Goal: Communication & Community: Answer question/provide support

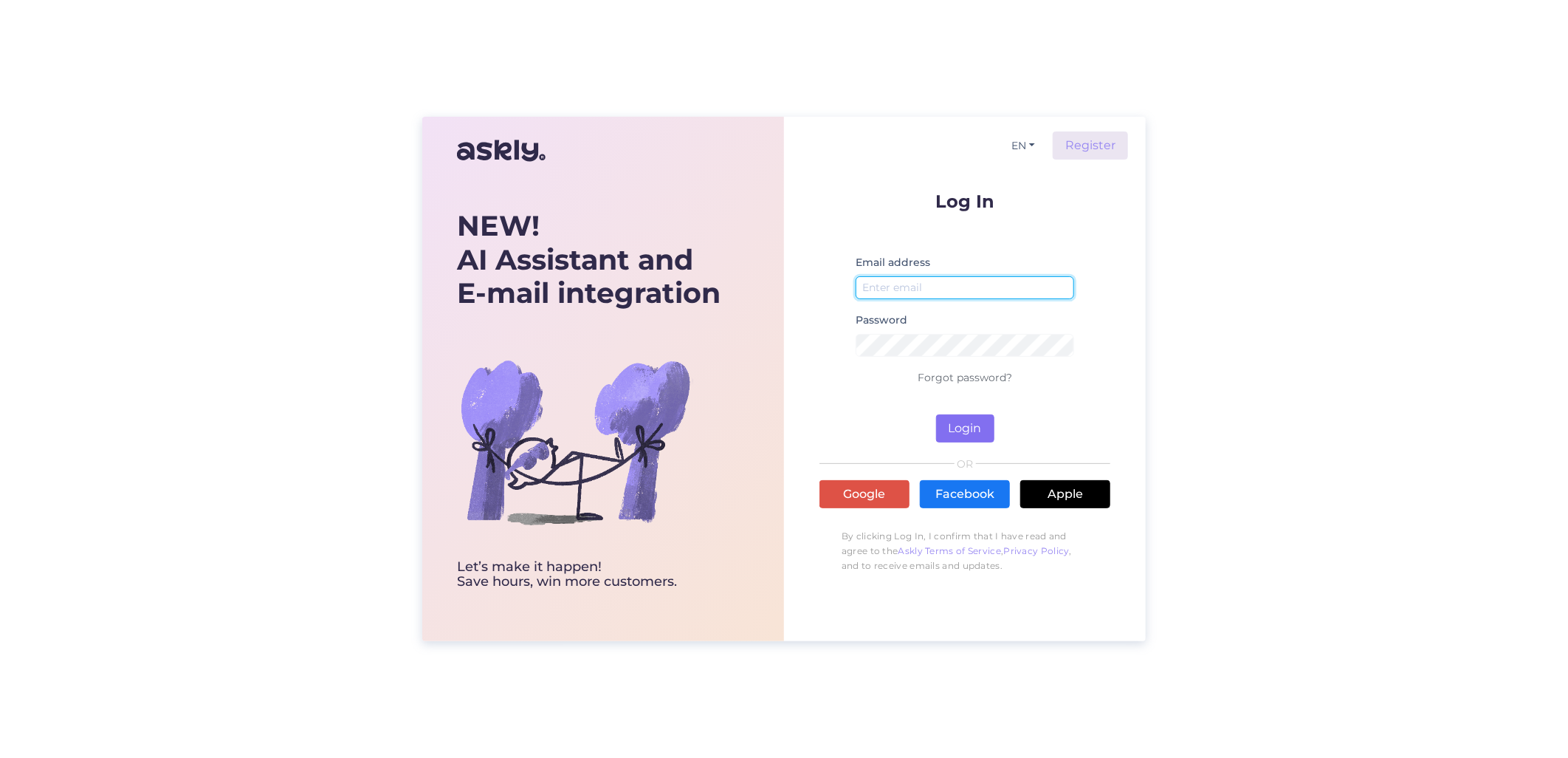
type input "[EMAIL_ADDRESS][DOMAIN_NAME]"
click at [965, 434] on button "Login" at bounding box center [965, 428] width 59 height 28
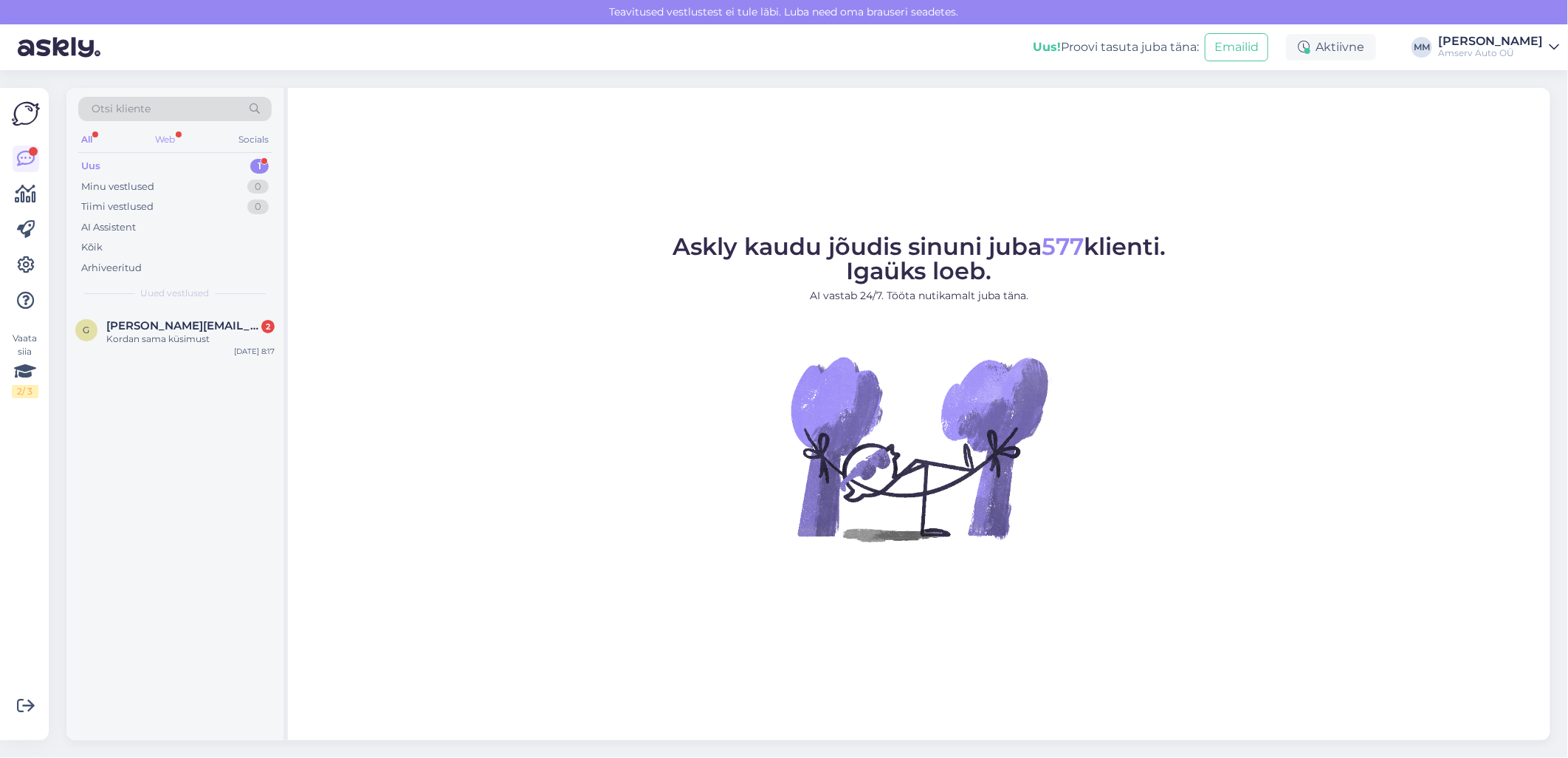
click at [171, 131] on div "Web" at bounding box center [165, 140] width 26 height 19
click at [170, 166] on div "Uus 1" at bounding box center [174, 166] width 194 height 21
click at [164, 342] on div "Kordan sama küsimust" at bounding box center [190, 339] width 168 height 13
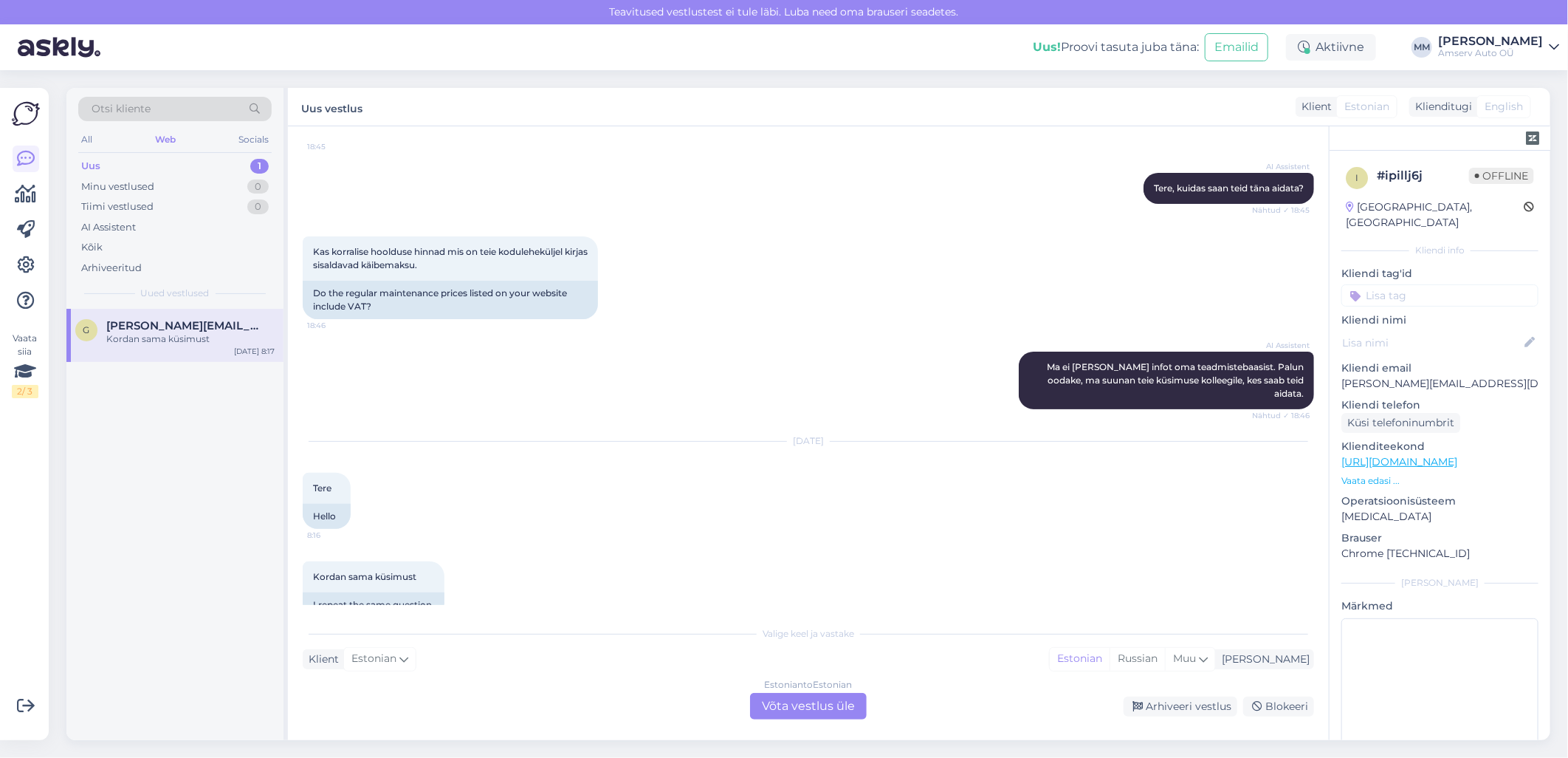
scroll to position [149, 0]
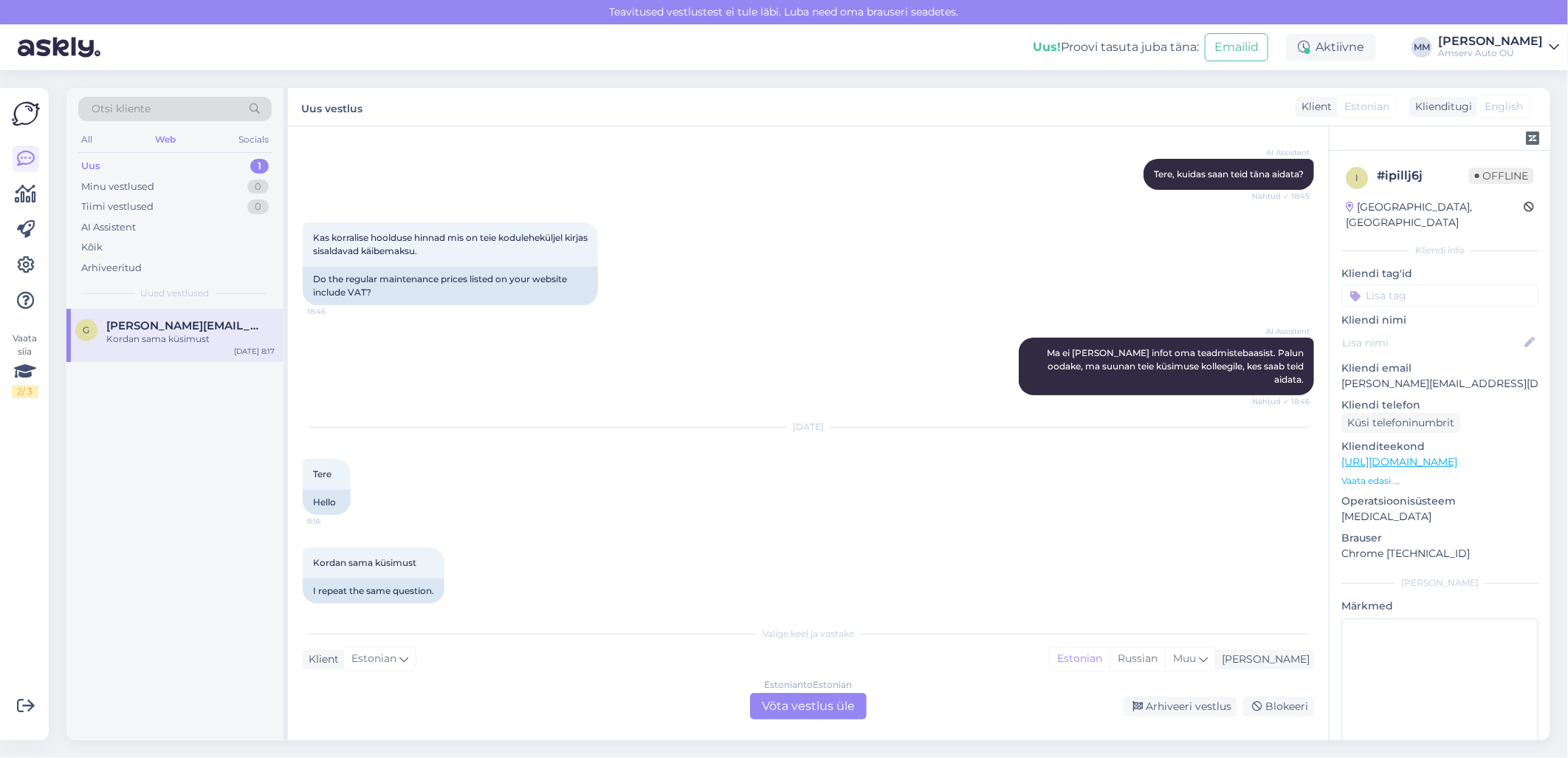
click at [778, 704] on div "Estonian to Estonian Võta vestlus üle" at bounding box center [808, 706] width 117 height 27
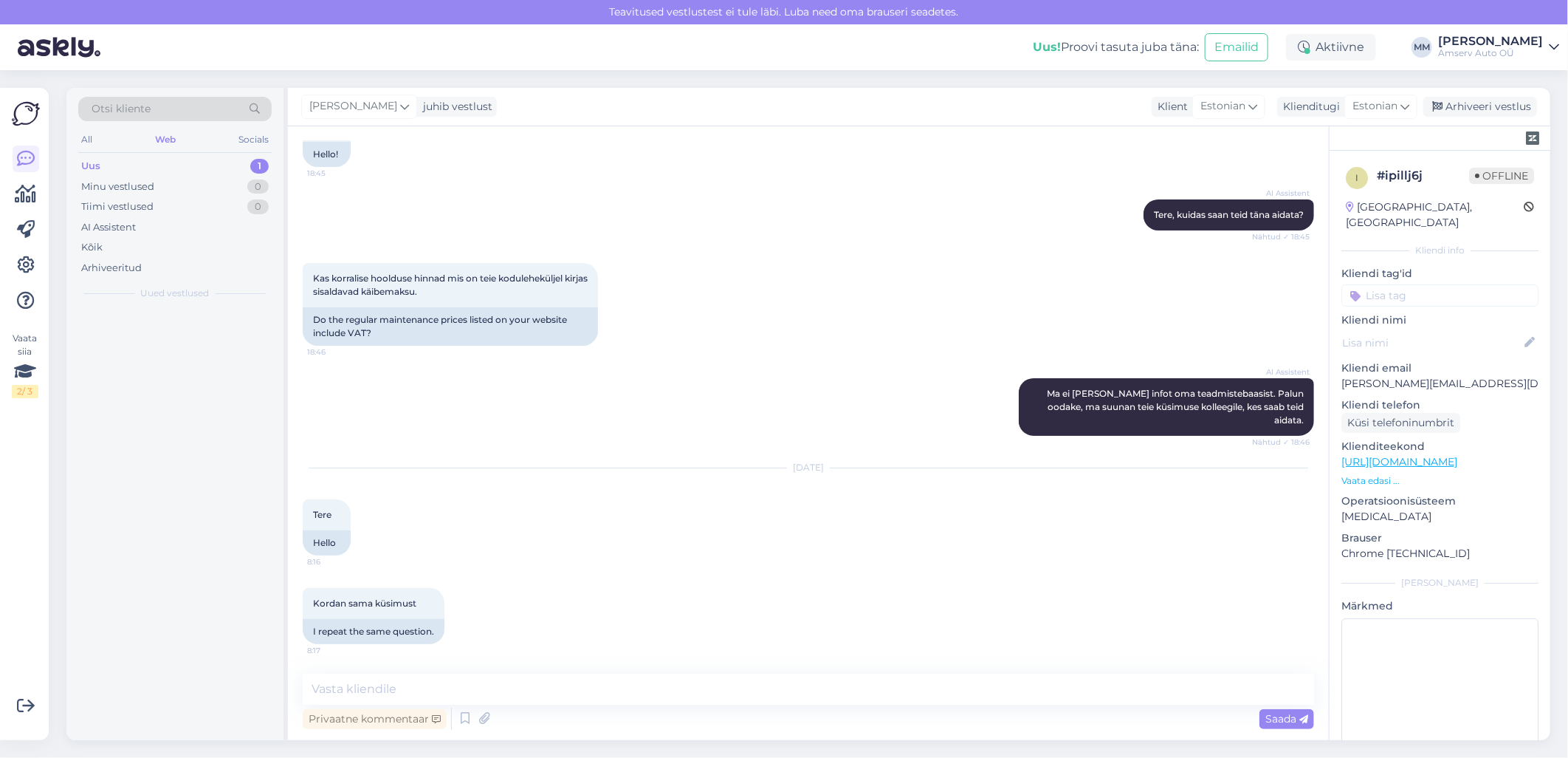
scroll to position [94, 0]
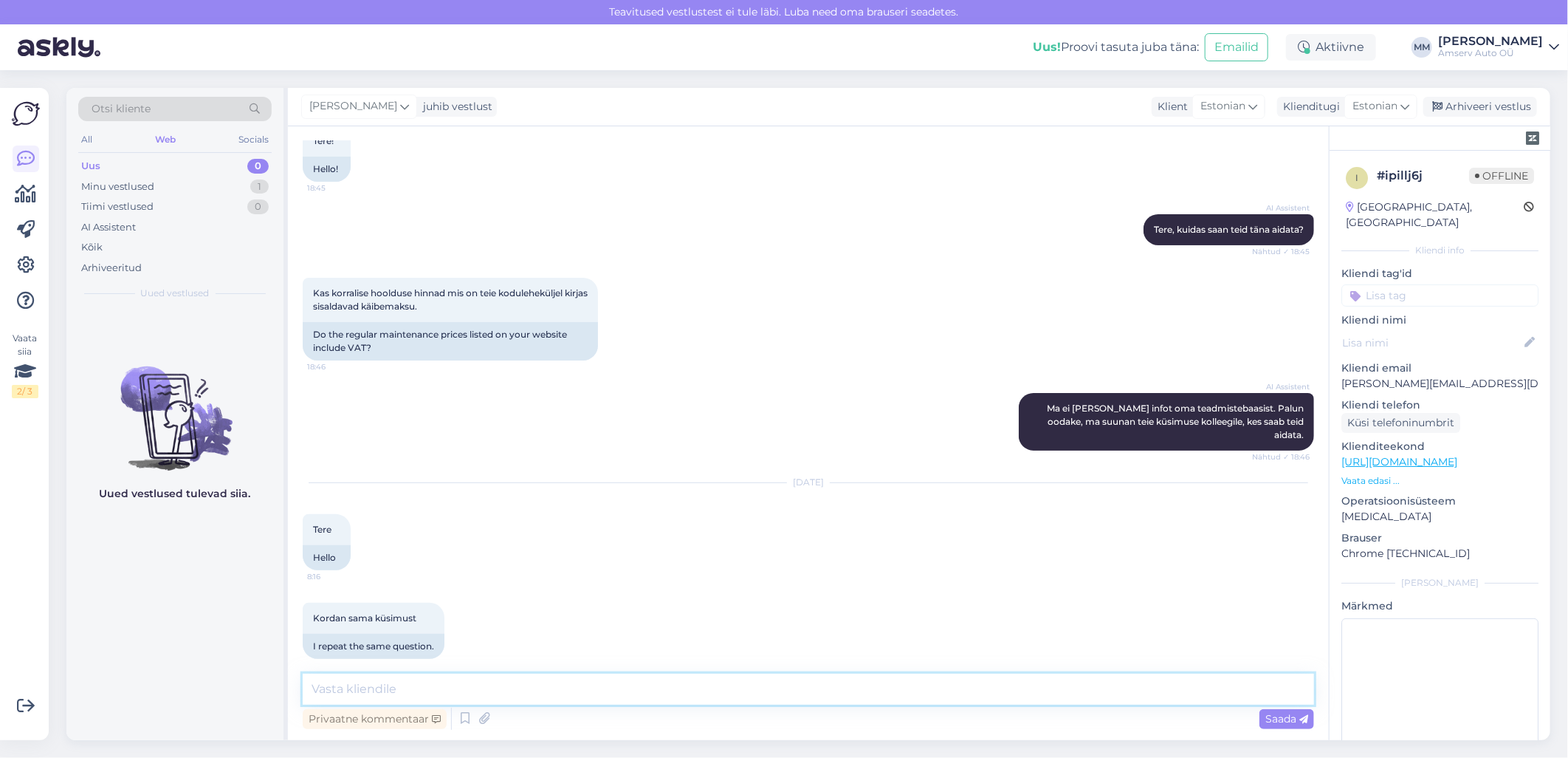
click at [618, 694] on textarea at bounding box center [808, 689] width 1011 height 31
type textarea "Tere"
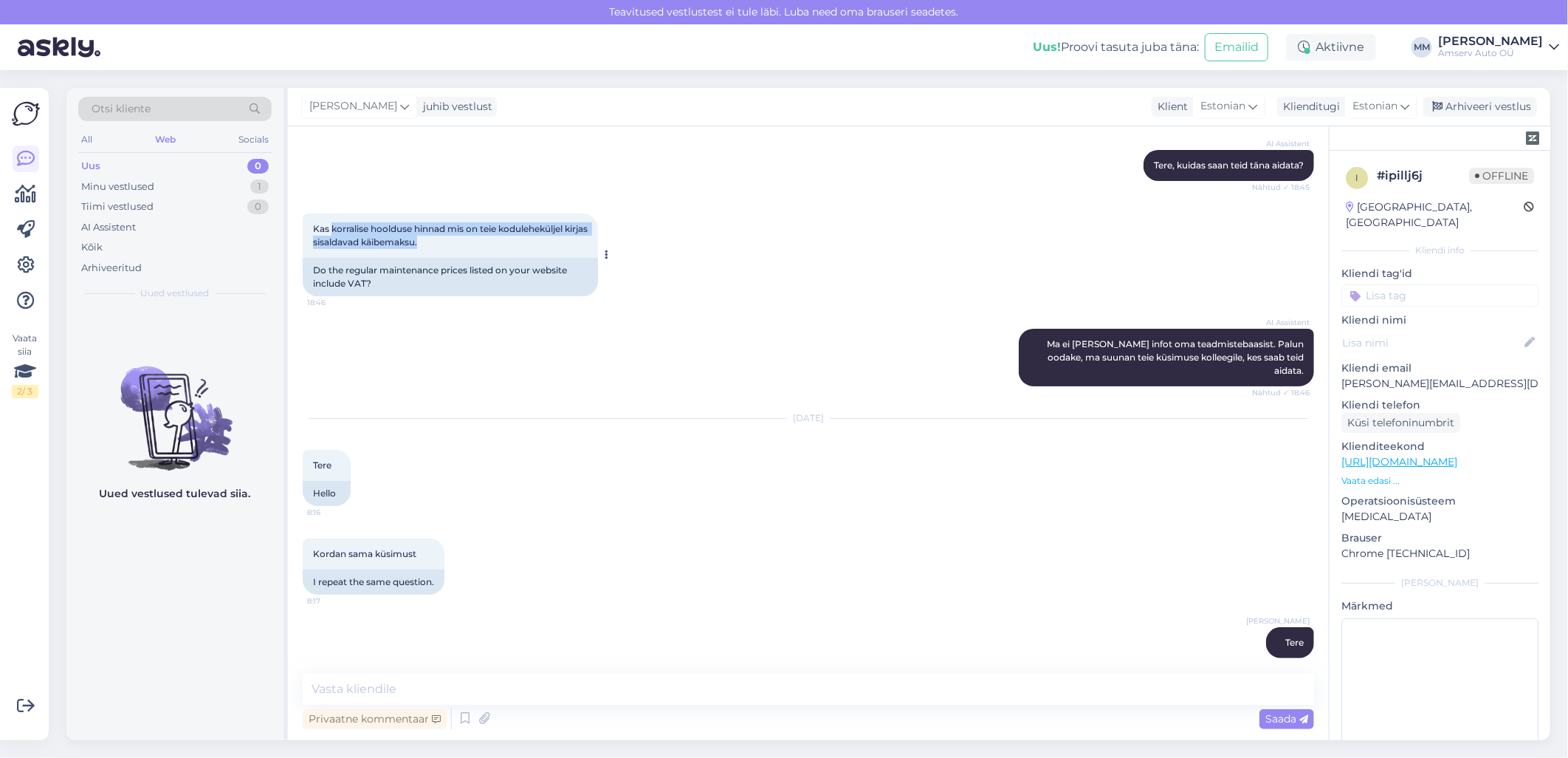
drag, startPoint x: 332, startPoint y: 222, endPoint x: 468, endPoint y: 241, distance: 137.3
click at [468, 241] on div "Kas korralise hoolduse hinnad mis on teie koduleheküljel kirjas sisaldavad käib…" at bounding box center [450, 236] width 295 height 45
drag, startPoint x: 468, startPoint y: 241, endPoint x: 447, endPoint y: 229, distance: 24.2
copy span "korralise hoolduse hinnad mis on teie koduleheküljel kirjas sisaldavad käibemak…"
click at [485, 690] on textarea at bounding box center [808, 689] width 1011 height 31
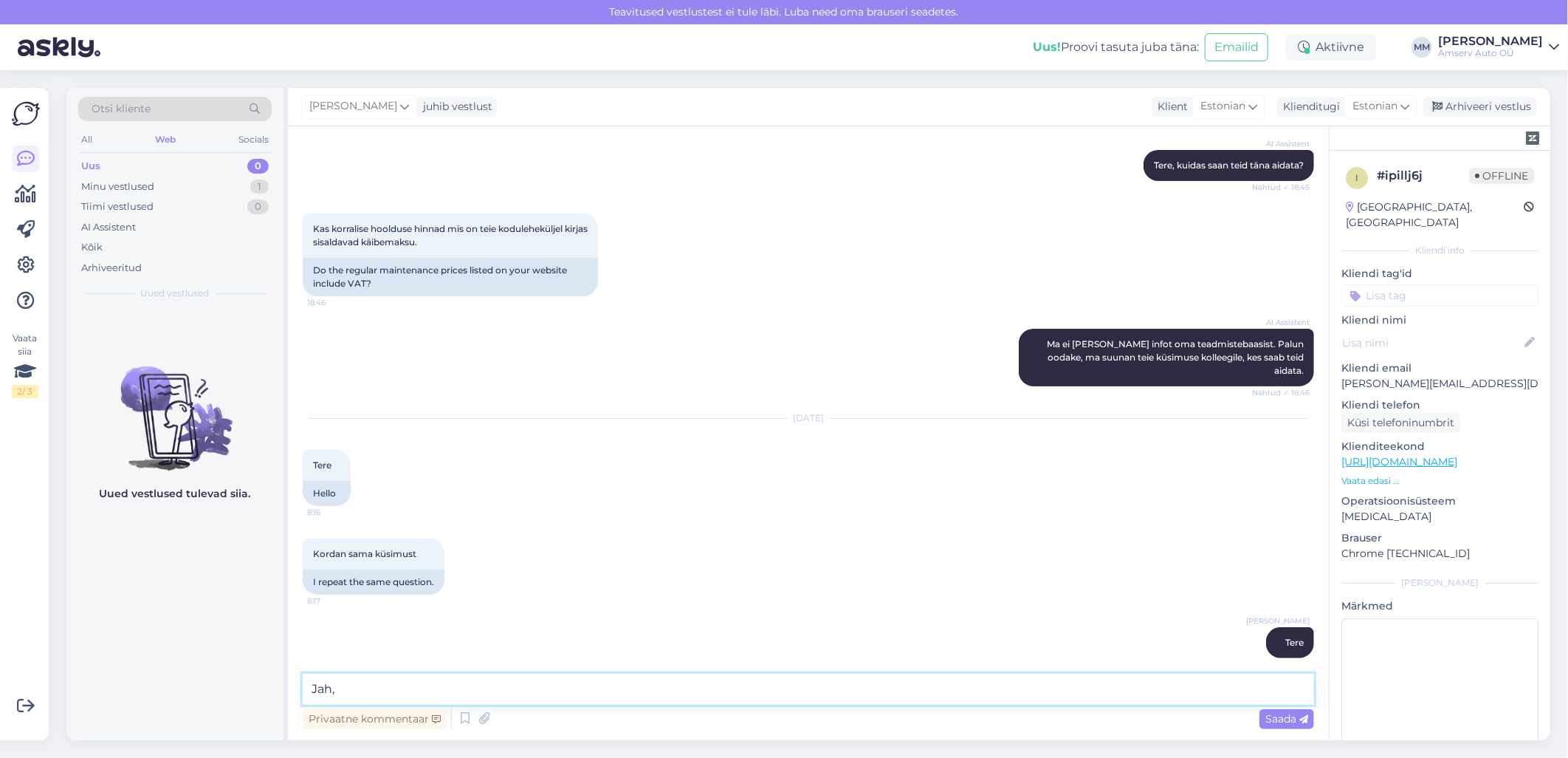
paste textarea "korralise hoolduse hinnad mis on teie koduleheküljel kirjas sisaldavad käibemak…"
drag, startPoint x: 497, startPoint y: 690, endPoint x: 684, endPoint y: 690, distance: 187.0
click at [684, 690] on textarea "Jah, korralise hoolduse hinnad mis on teie koduleheküljel kirjas sisaldavad käi…" at bounding box center [808, 689] width 1011 height 31
type textarea "Jah, korralise hoolduse hinnad sisaldavad käibemaksu."
click at [684, 690] on textarea "Jah, korralise hoolduse hinnad sisaldavad käibemaksu." at bounding box center [808, 689] width 1011 height 31
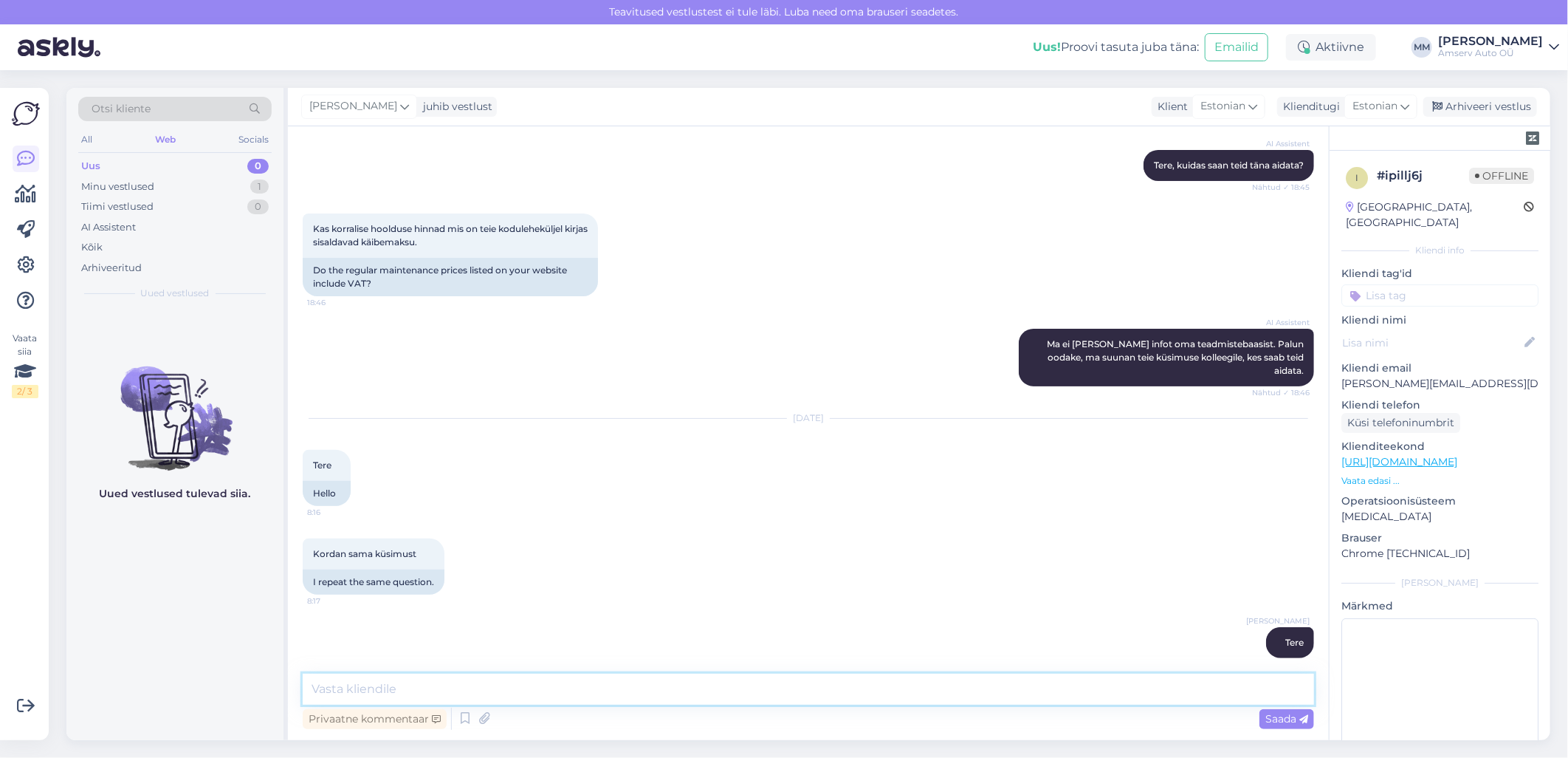
scroll to position [221, 0]
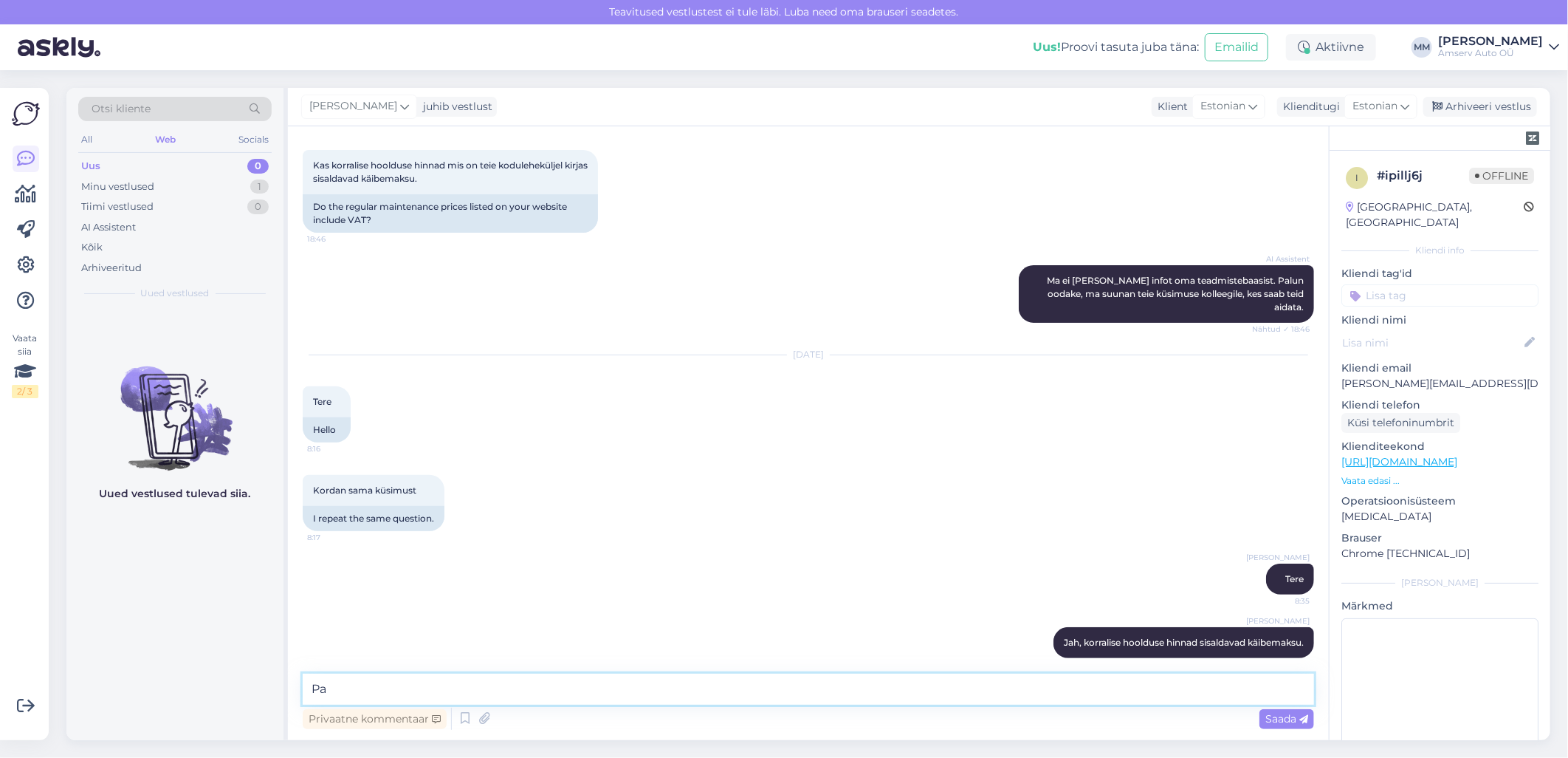
type textarea "P"
type textarea "[PERSON_NAME] andke teada, kui saan veel abiks olla"
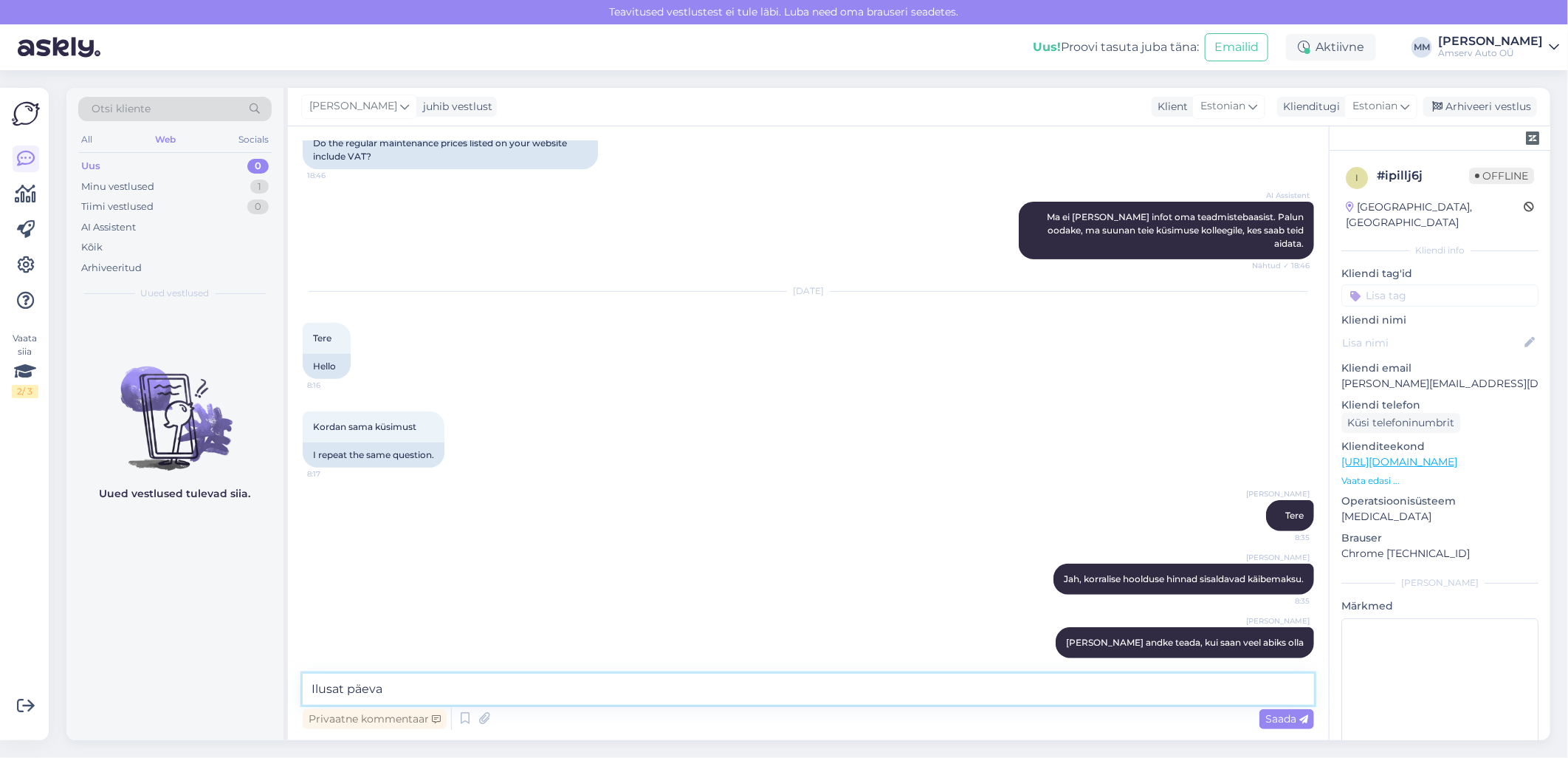
type textarea "Ilusat päeva!"
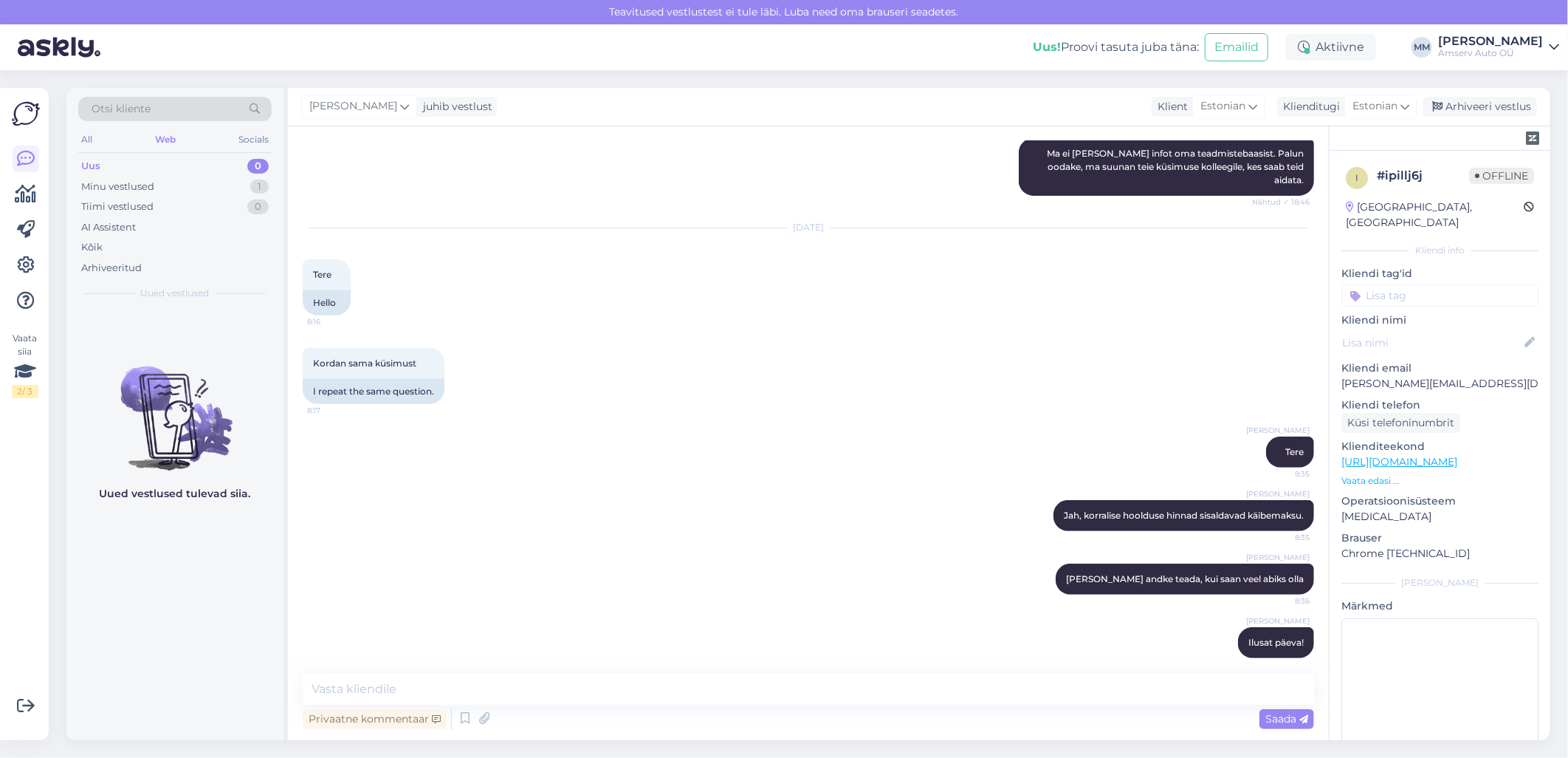
drag, startPoint x: 1480, startPoint y: 111, endPoint x: 1230, endPoint y: 377, distance: 365.0
click at [1233, 371] on div "[PERSON_NAME] juhib vestlust Klient Estonian Klienditugi Estonian Arhiveeri ves…" at bounding box center [919, 414] width 1262 height 652
click at [1397, 284] on input at bounding box center [1440, 295] width 197 height 22
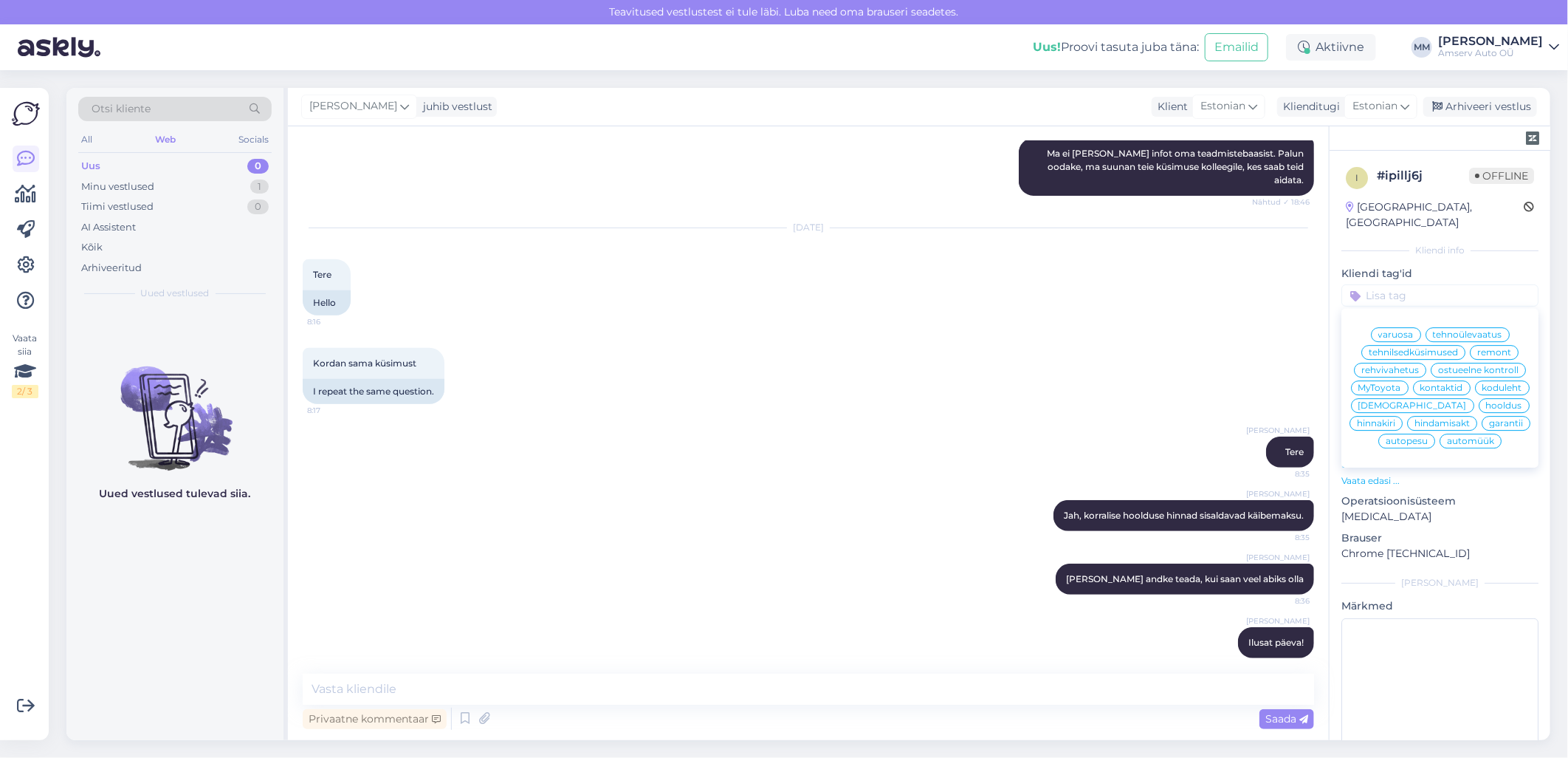
click at [1486, 408] on span "hooldus" at bounding box center [1504, 405] width 36 height 9
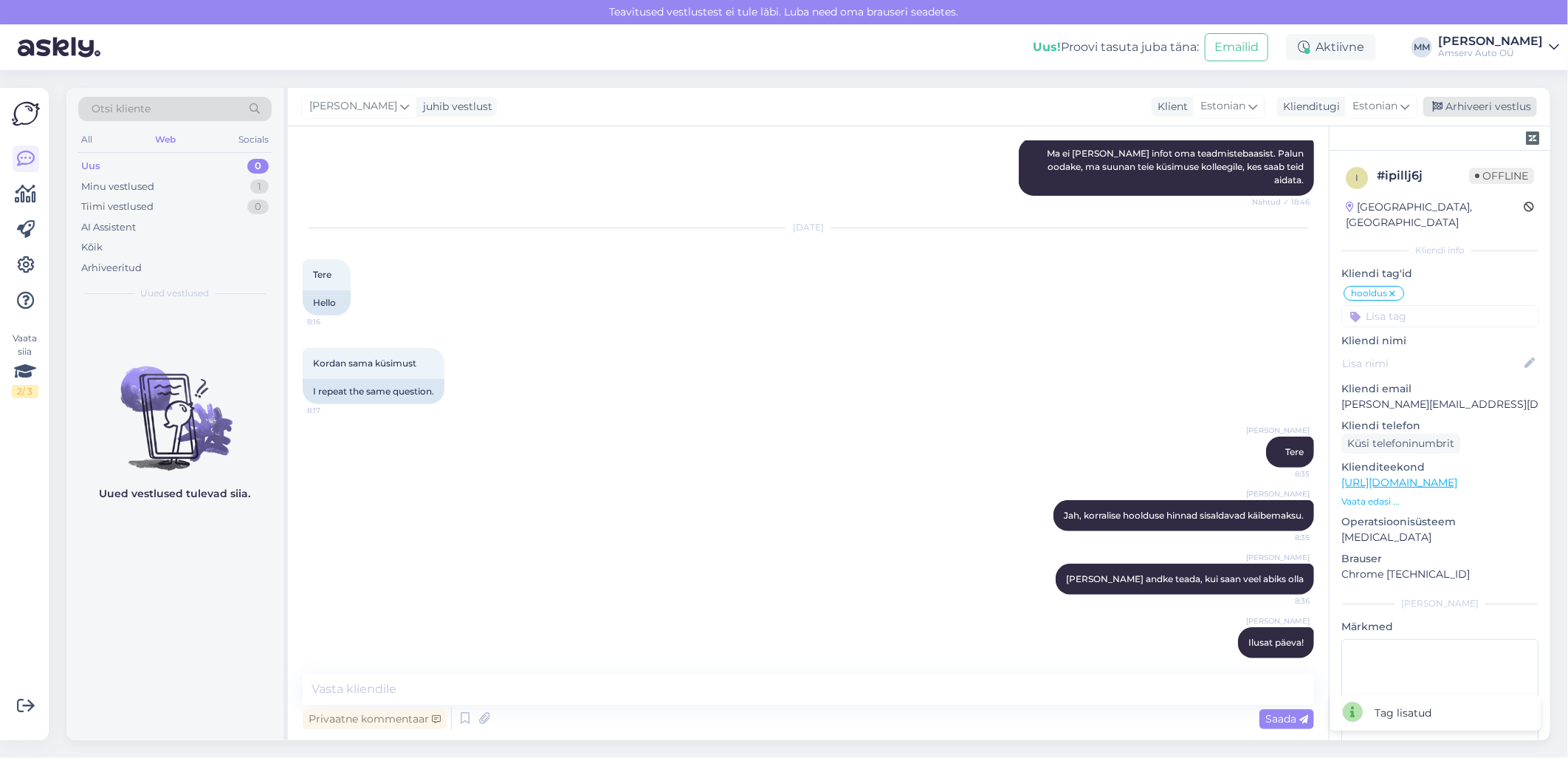
click at [1482, 109] on div "Arhiveeri vestlus" at bounding box center [1480, 106] width 114 height 20
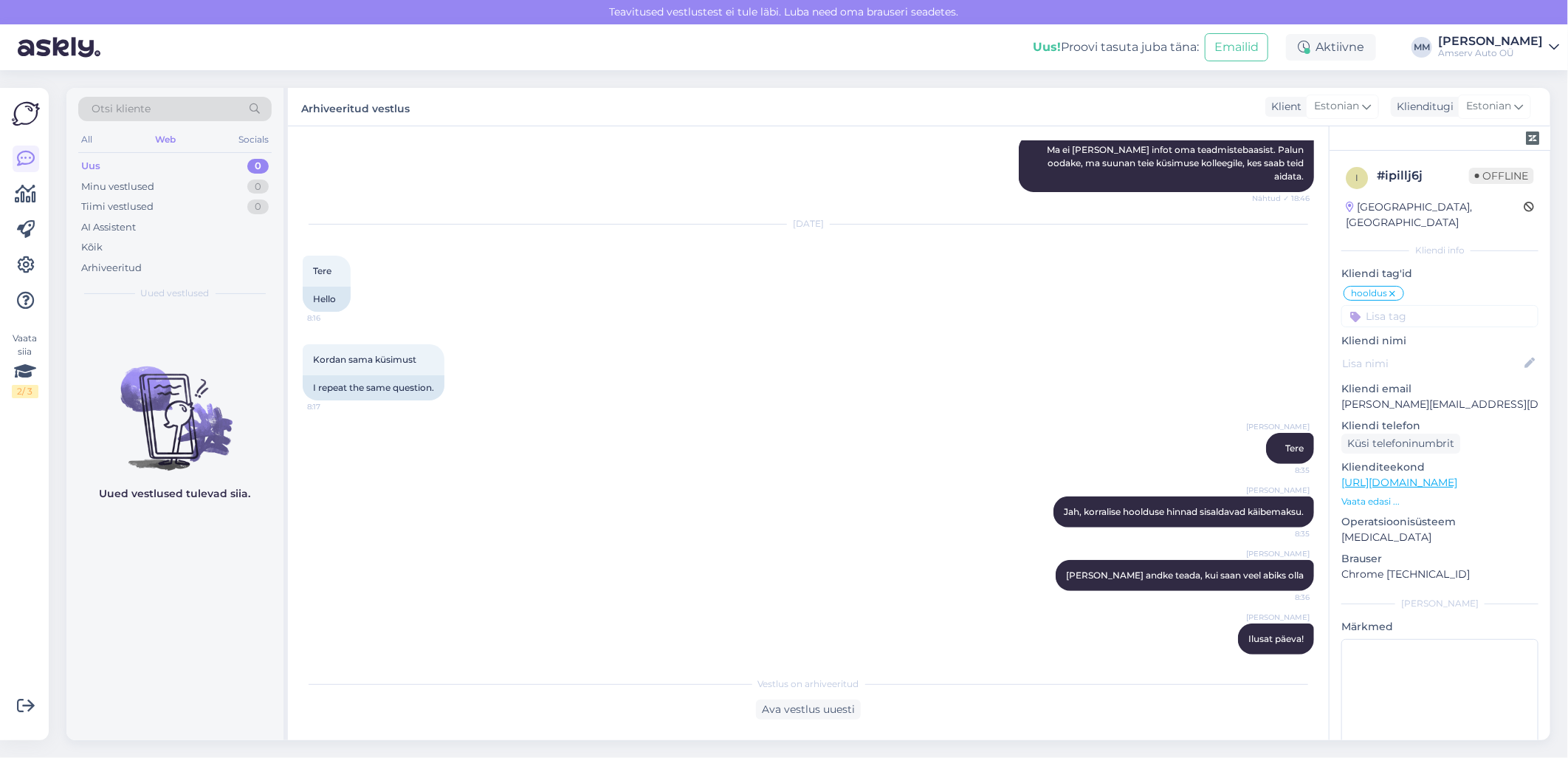
scroll to position [353, 0]
